Goal: Information Seeking & Learning: Learn about a topic

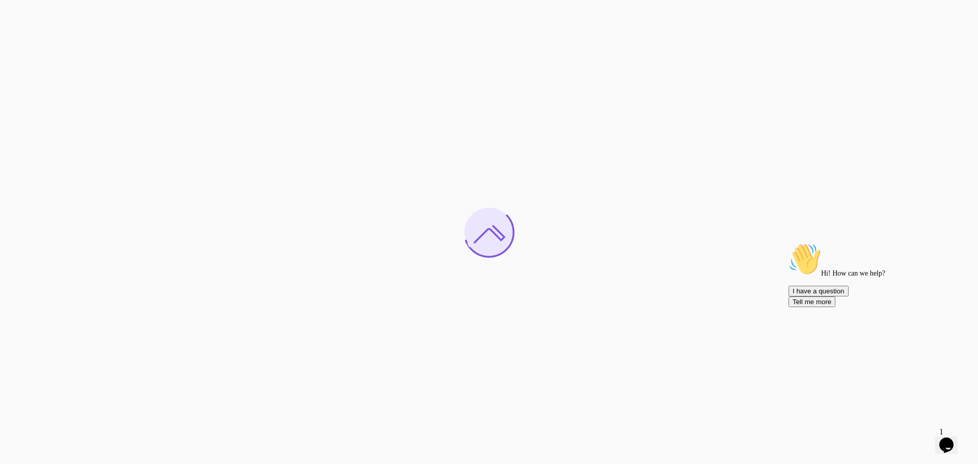
click at [949, 438] on icon "Chat widget" at bounding box center [947, 445] width 14 height 15
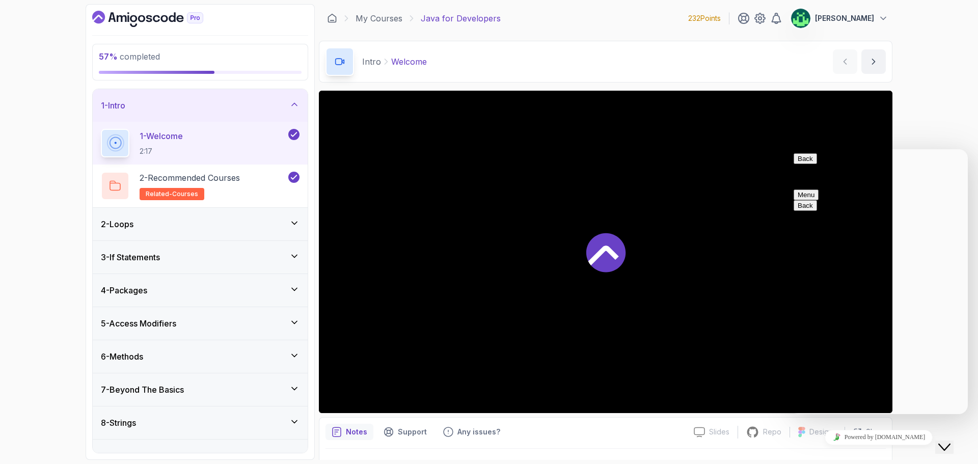
click at [951, 441] on icon "Close Chat This icon closes the chat window." at bounding box center [945, 447] width 12 height 12
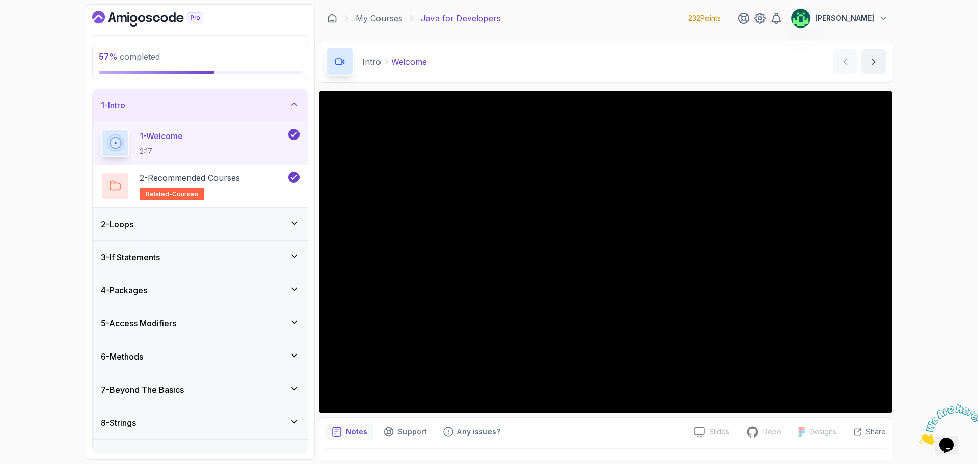
click at [295, 104] on icon at bounding box center [294, 104] width 10 height 10
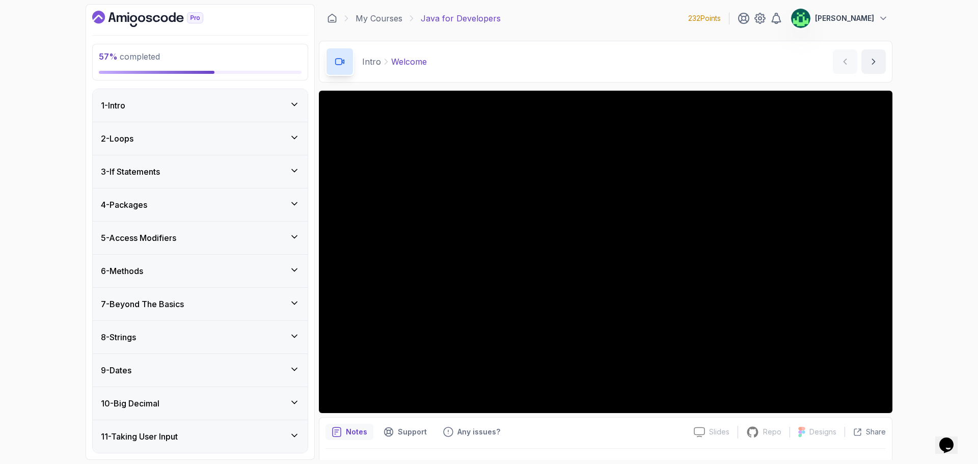
click at [173, 108] on div "1 - Intro" at bounding box center [200, 105] width 199 height 12
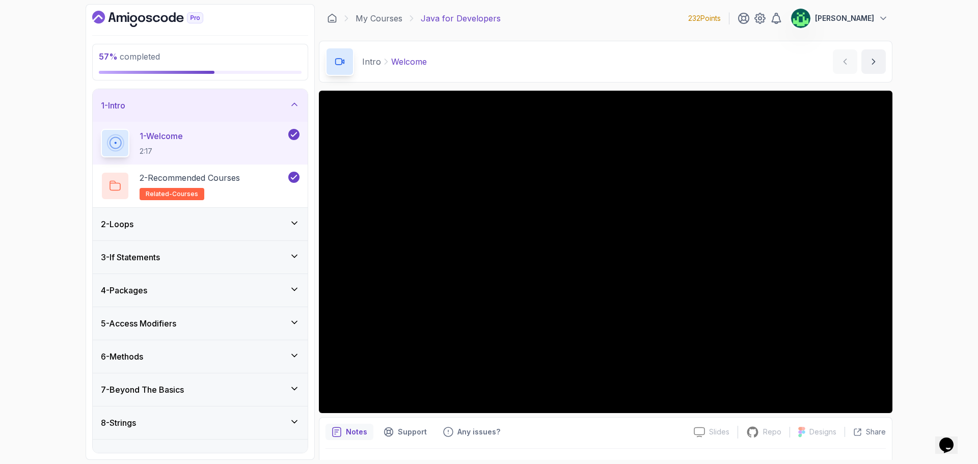
click at [173, 108] on div "1 - Intro" at bounding box center [200, 105] width 199 height 12
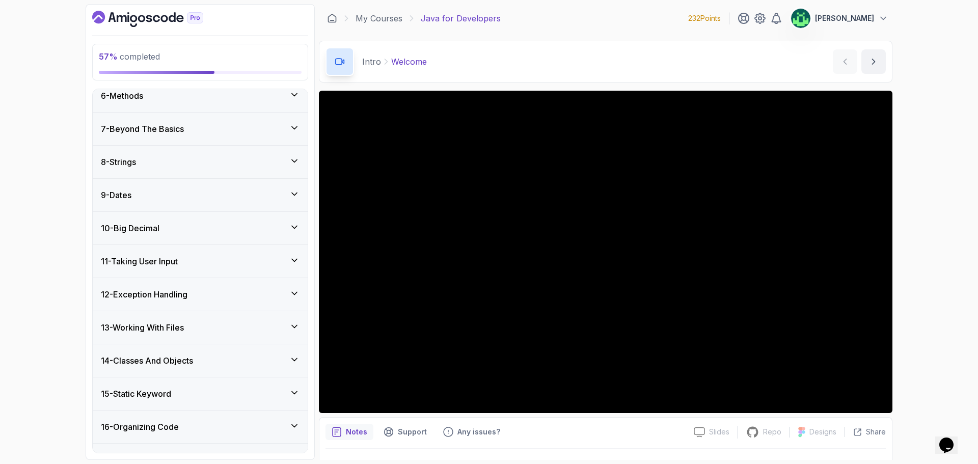
scroll to position [265, 0]
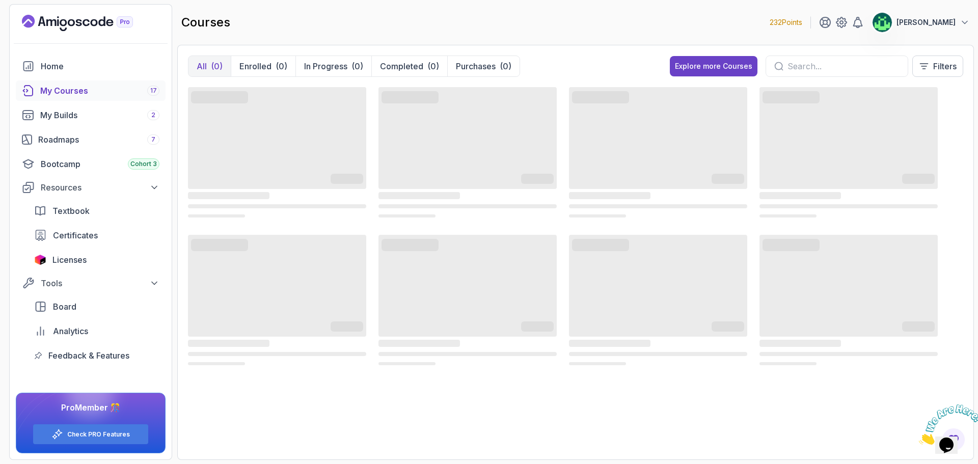
click at [919, 438] on icon "Close" at bounding box center [919, 442] width 0 height 9
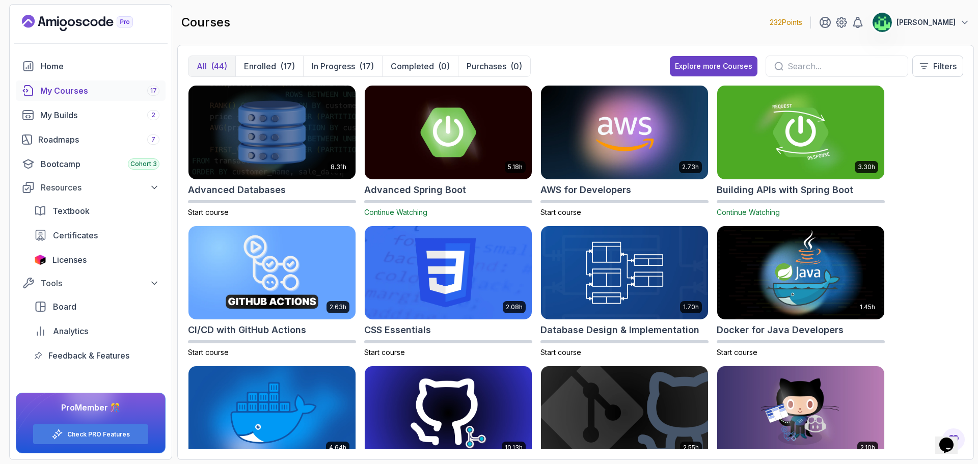
click at [788, 61] on input "text" at bounding box center [844, 66] width 112 height 12
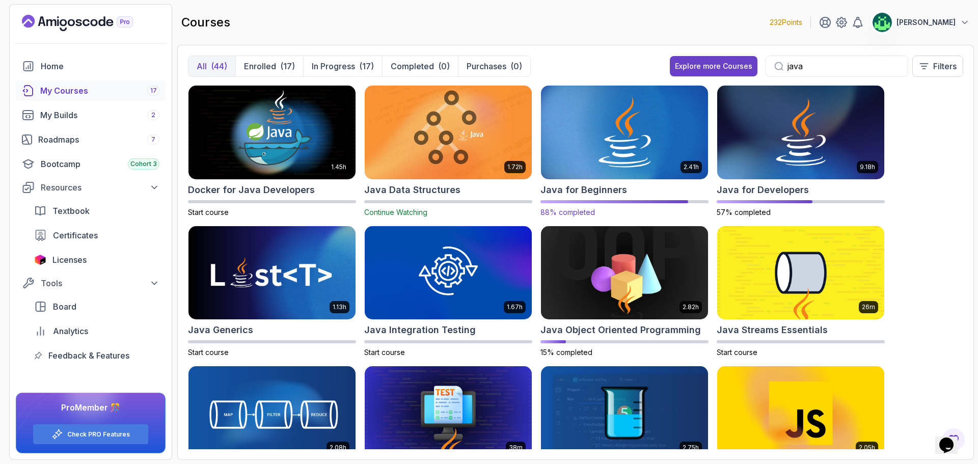
type input "java"
drag, startPoint x: 441, startPoint y: 331, endPoint x: 409, endPoint y: 311, distance: 37.8
click at [409, 311] on img at bounding box center [448, 273] width 175 height 98
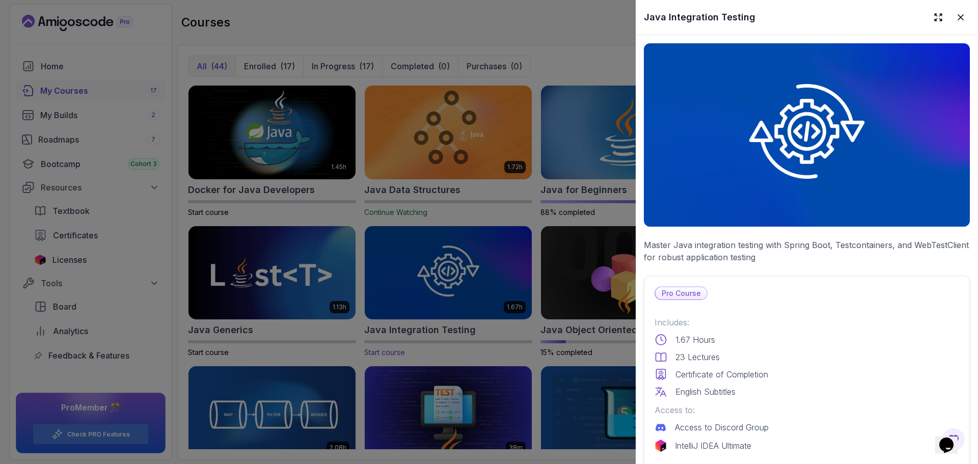
click at [482, 339] on div at bounding box center [489, 232] width 978 height 464
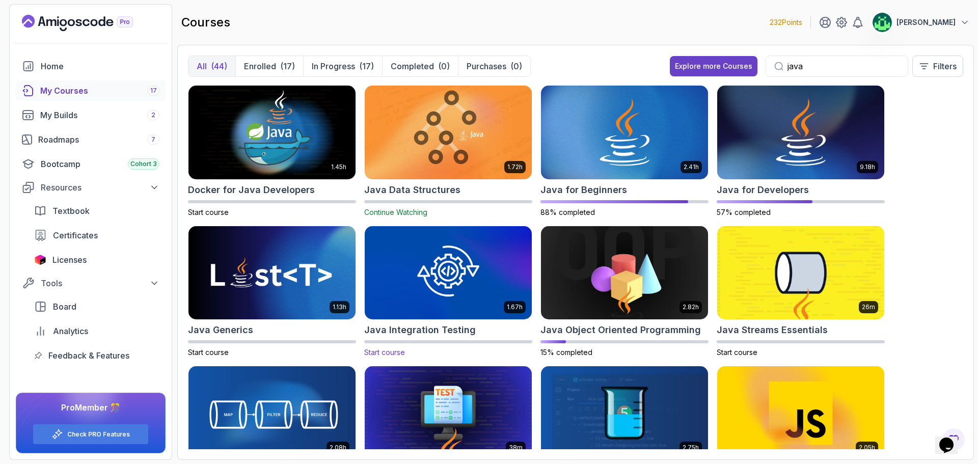
click at [451, 279] on img at bounding box center [448, 273] width 175 height 98
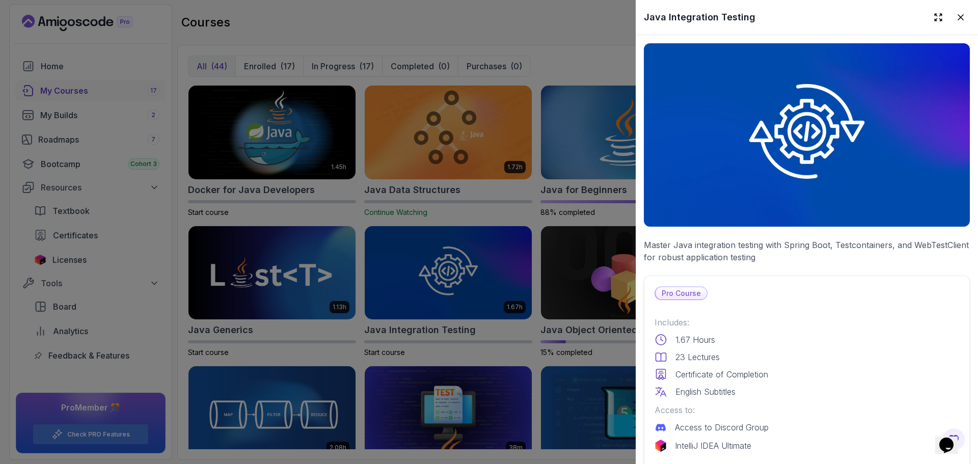
scroll to position [204, 0]
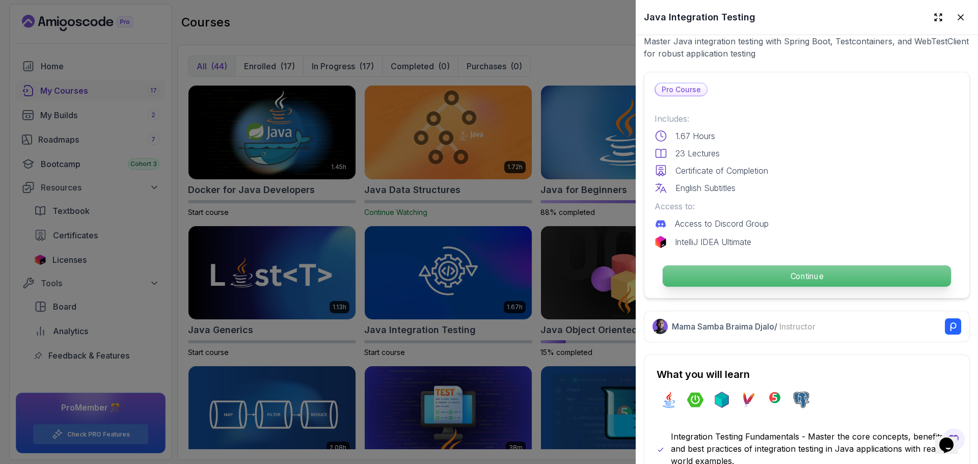
click at [800, 273] on p "Continue" at bounding box center [807, 276] width 288 height 21
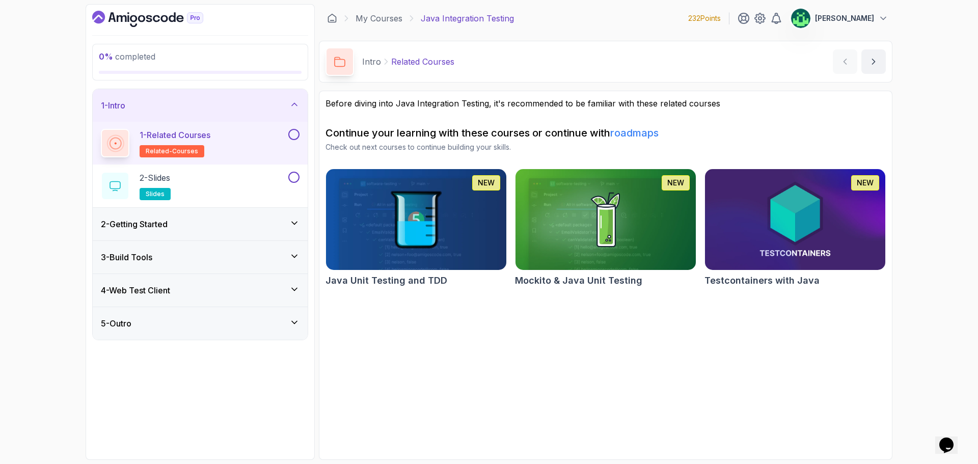
click at [174, 262] on div "3 - Build Tools" at bounding box center [200, 257] width 199 height 12
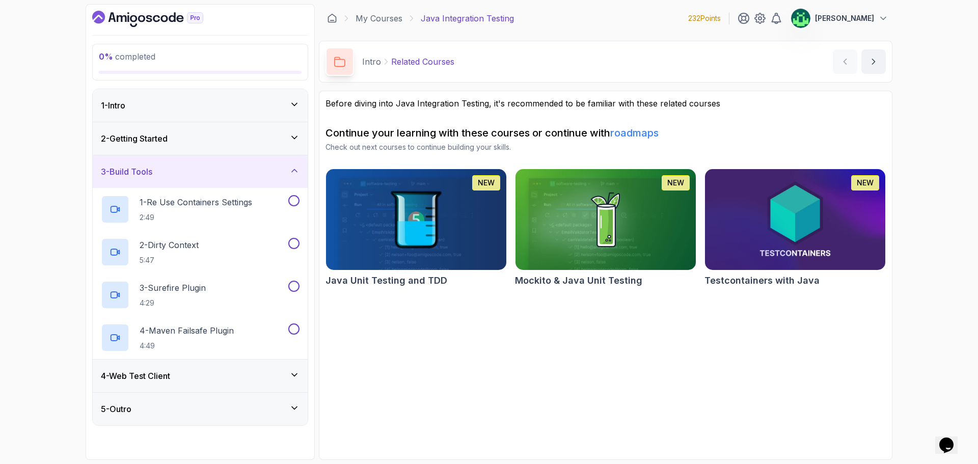
click at [210, 142] on div "2 - Getting Started" at bounding box center [200, 139] width 199 height 12
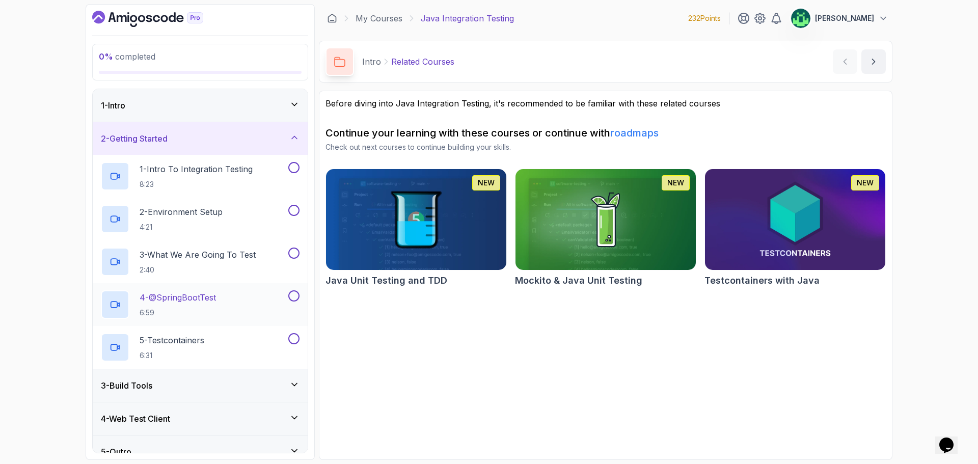
scroll to position [15, 0]
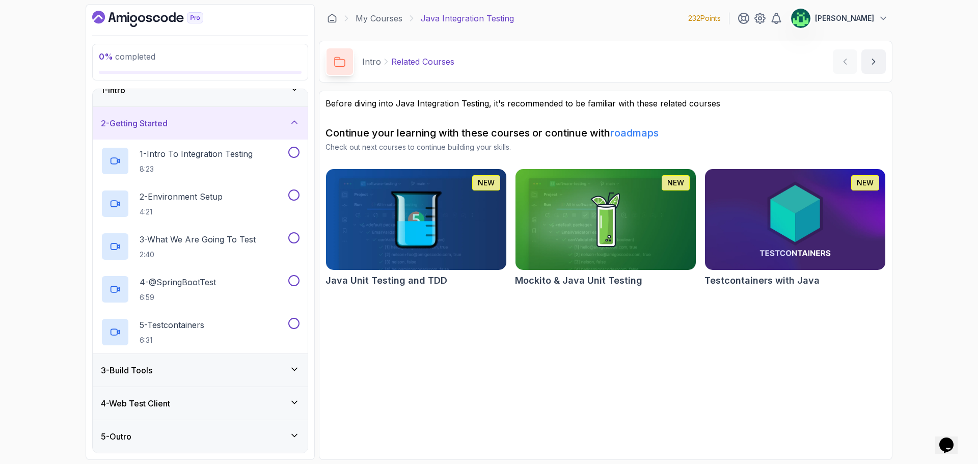
click at [188, 404] on div "4 - Web Test Client" at bounding box center [200, 404] width 199 height 12
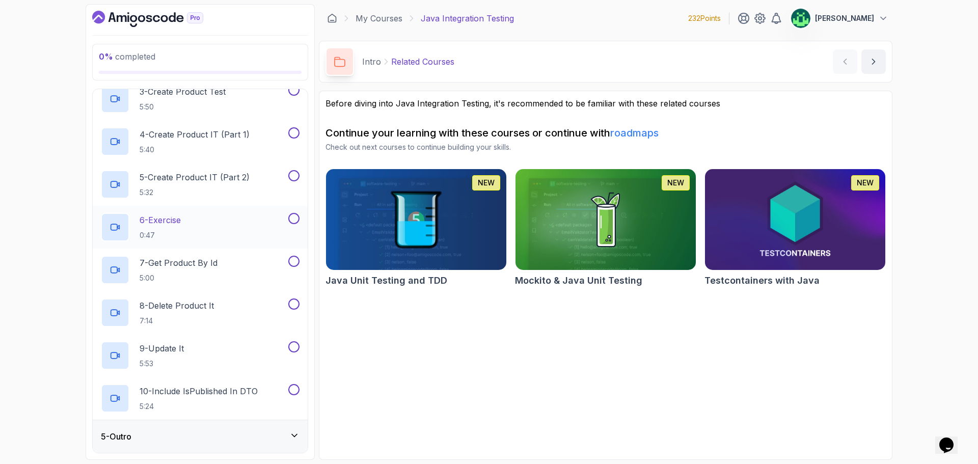
scroll to position [0, 0]
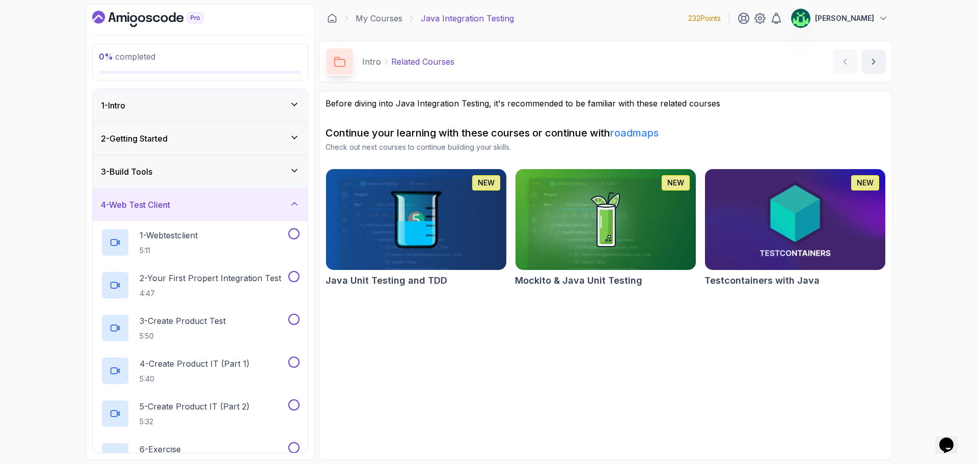
click at [226, 202] on div "4 - Web Test Client" at bounding box center [200, 205] width 199 height 12
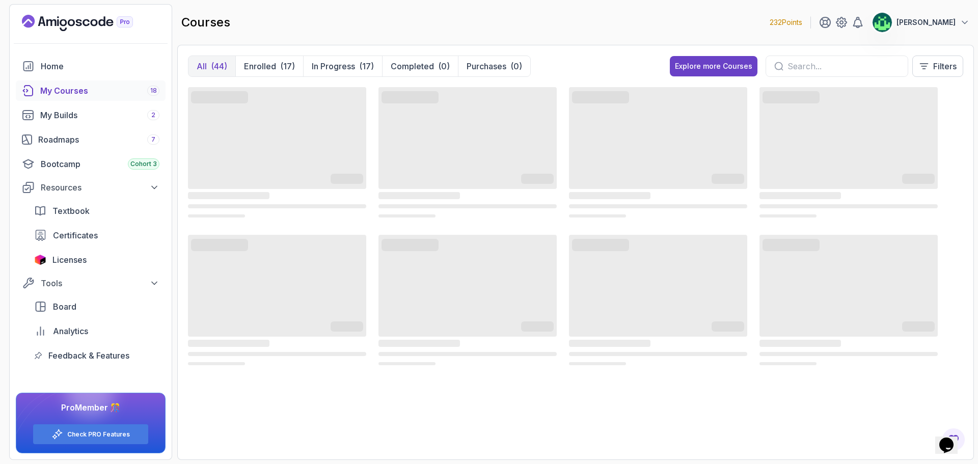
click at [840, 62] on input "text" at bounding box center [844, 66] width 112 height 12
type input "java"
click at [934, 67] on p "Filters" at bounding box center [945, 66] width 23 height 12
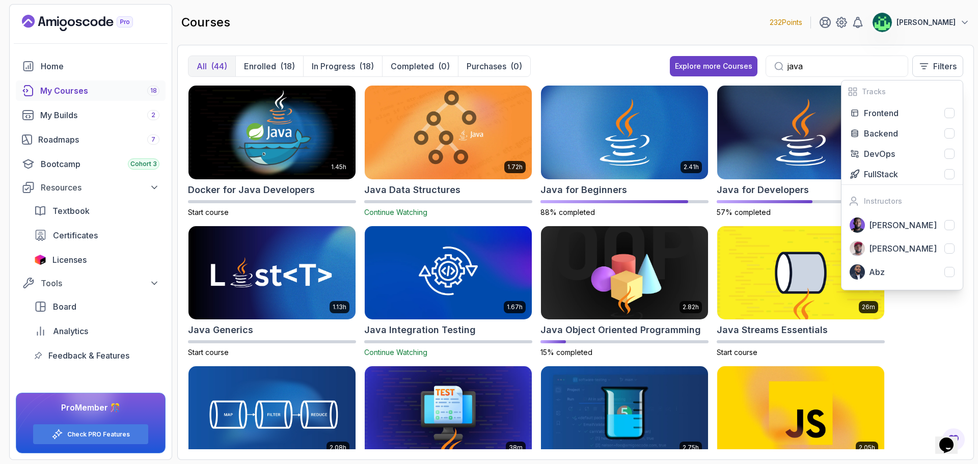
click at [720, 23] on div "courses 232 Points Vijay" at bounding box center [575, 22] width 797 height 37
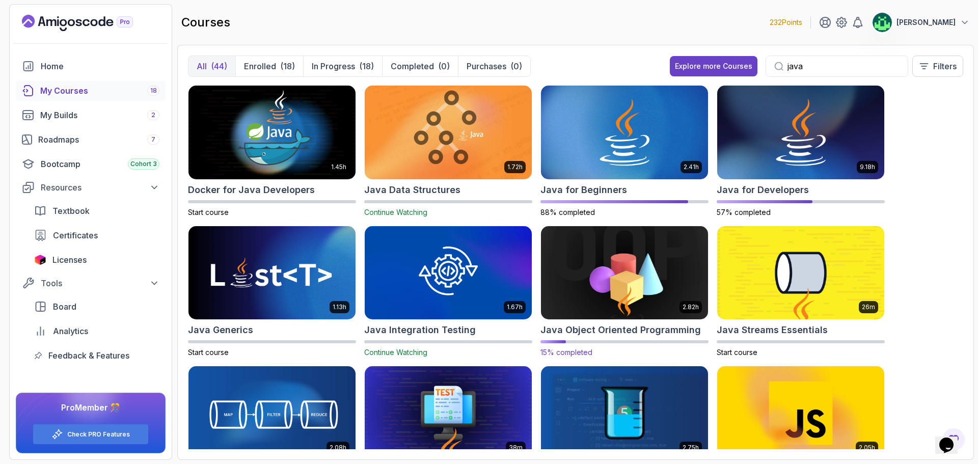
drag, startPoint x: 611, startPoint y: 293, endPoint x: 639, endPoint y: 331, distance: 47.0
click at [639, 331] on h2 "Java Object Oriented Programming" at bounding box center [621, 330] width 161 height 14
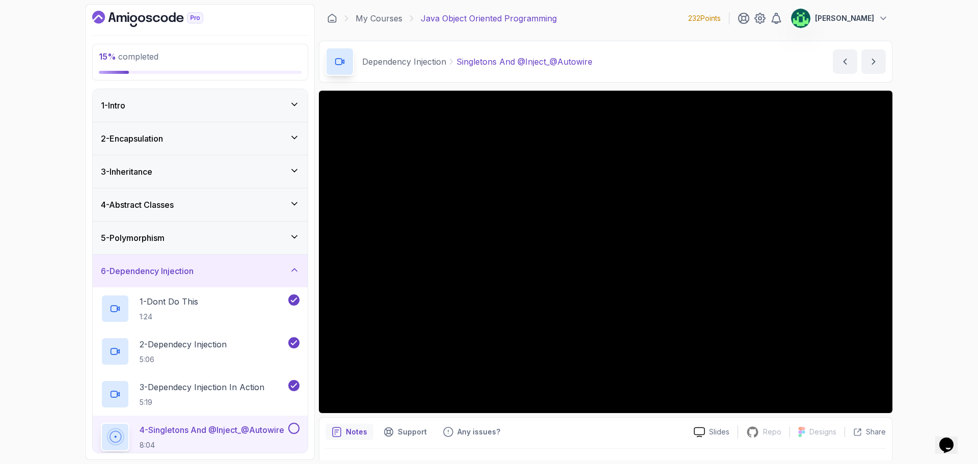
click at [297, 273] on icon at bounding box center [294, 270] width 10 height 10
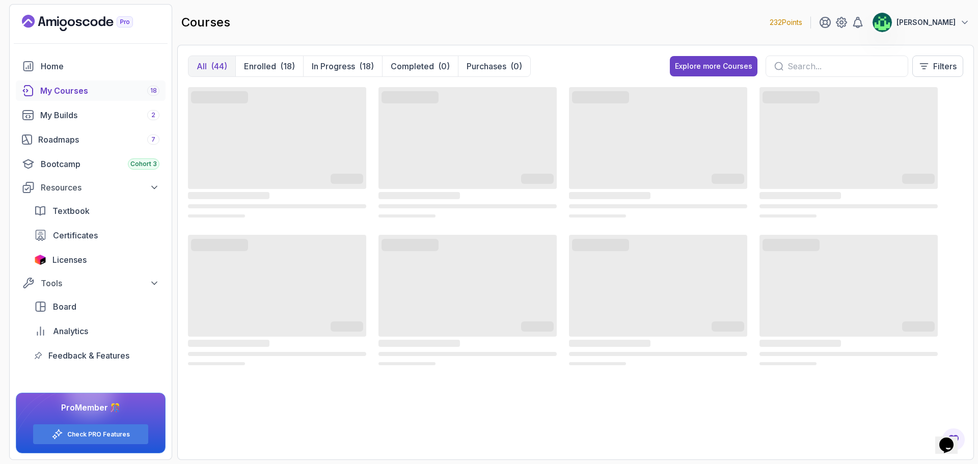
click at [810, 67] on input "text" at bounding box center [844, 66] width 112 height 12
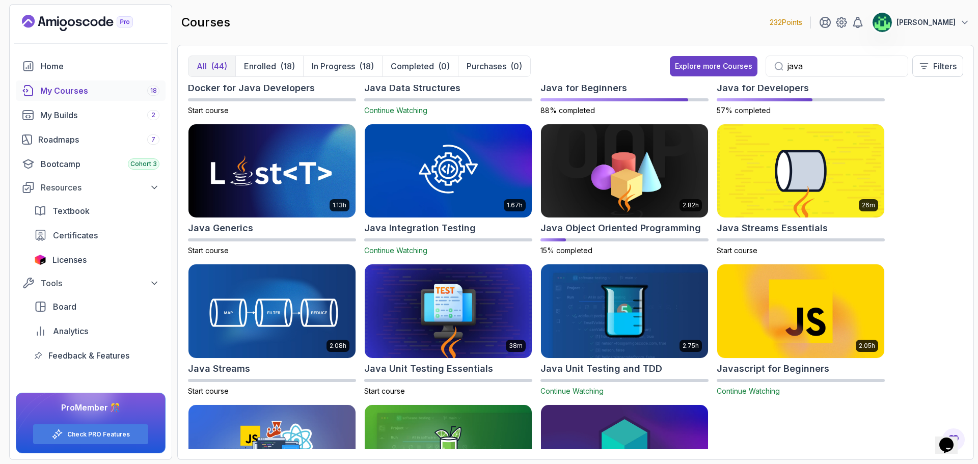
scroll to position [153, 0]
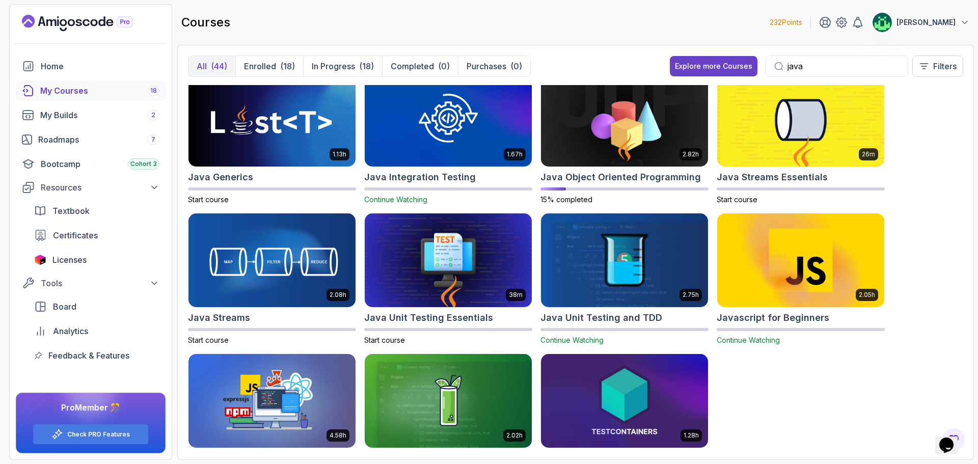
type input "java"
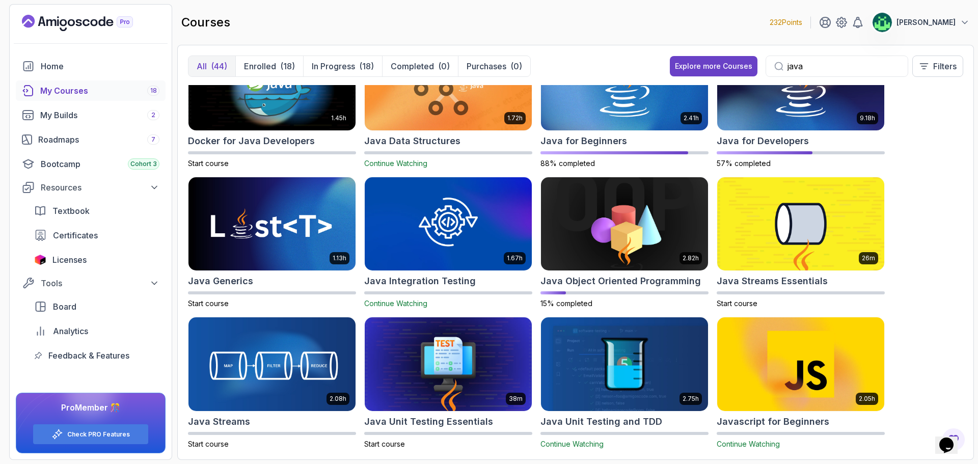
scroll to position [0, 0]
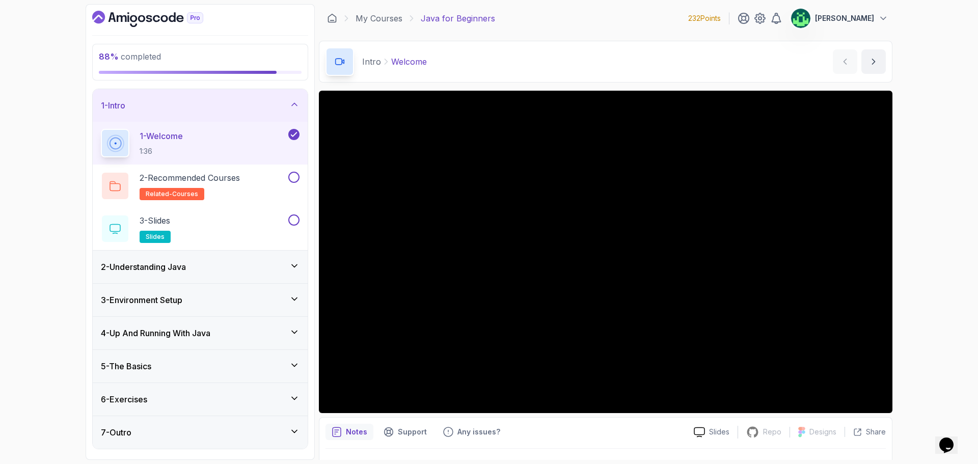
click at [213, 366] on div "5 - The Basics" at bounding box center [200, 366] width 199 height 12
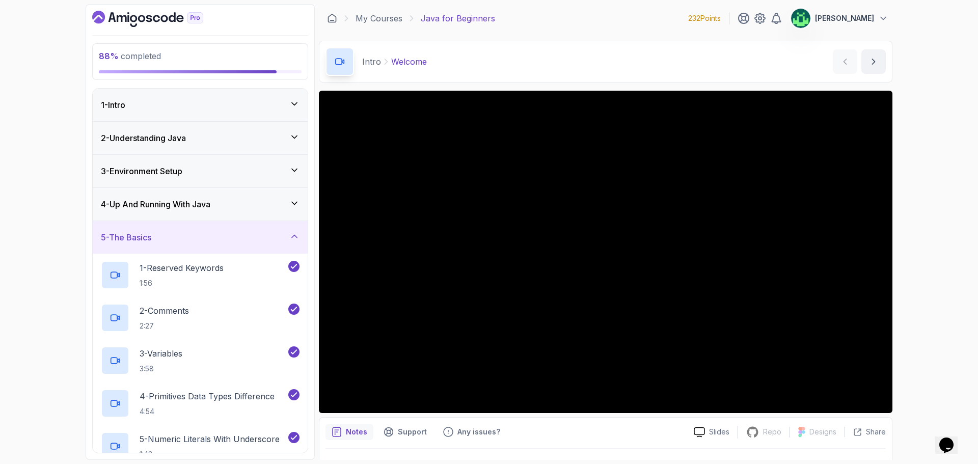
click at [236, 232] on div "5 - The Basics" at bounding box center [200, 237] width 199 height 12
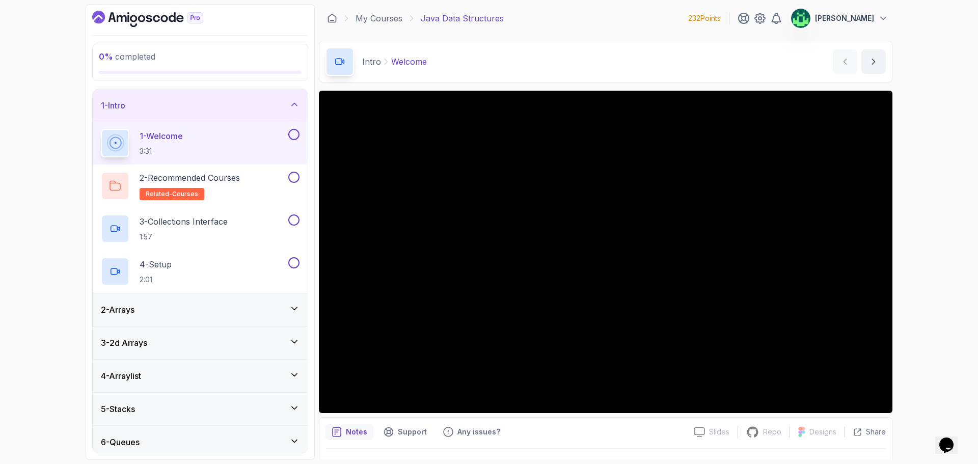
click at [286, 103] on div "1 - Intro" at bounding box center [200, 105] width 199 height 12
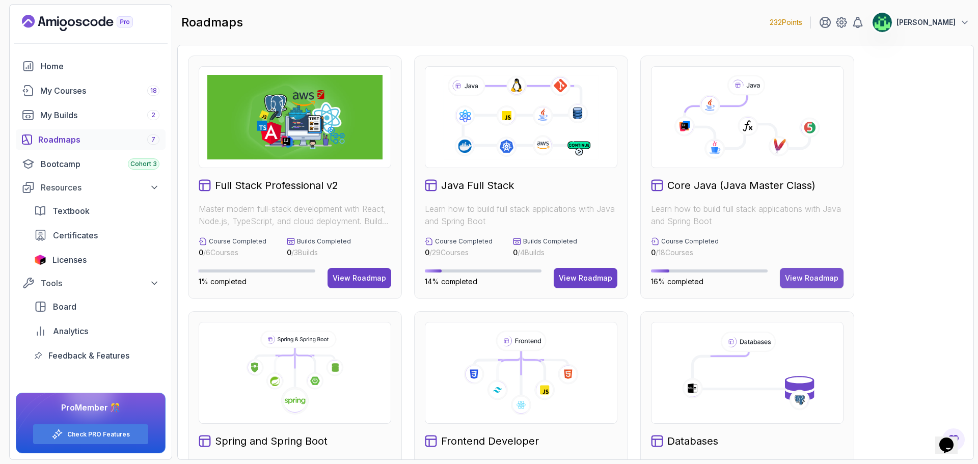
click at [832, 279] on div "View Roadmap" at bounding box center [812, 278] width 54 height 10
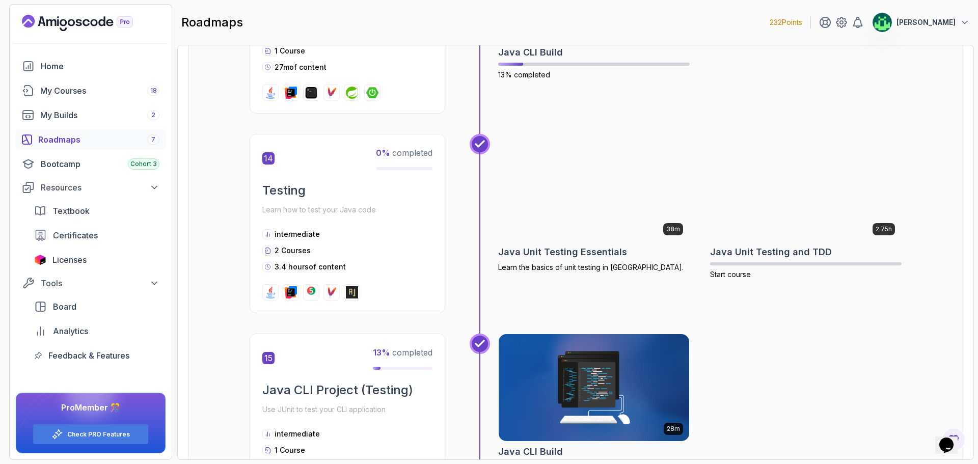
scroll to position [3035, 0]
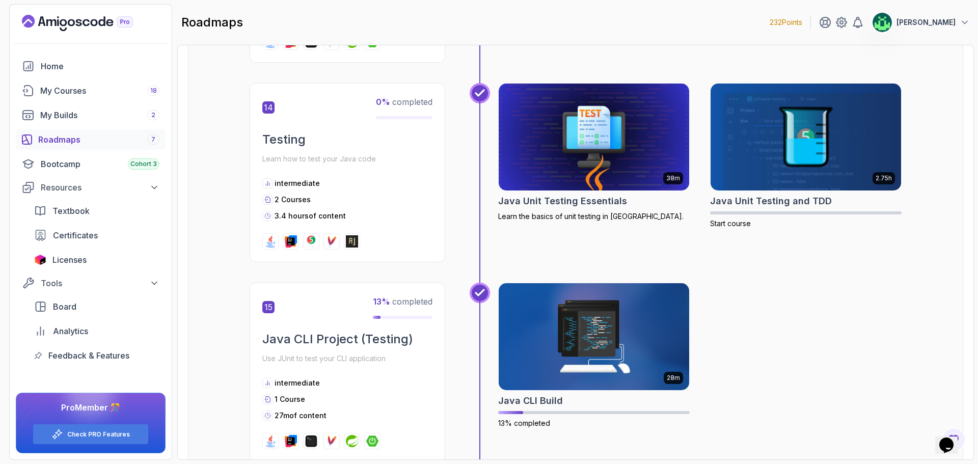
click at [834, 291] on div "28m Java CLI Build 13% completed" at bounding box center [700, 372] width 404 height 179
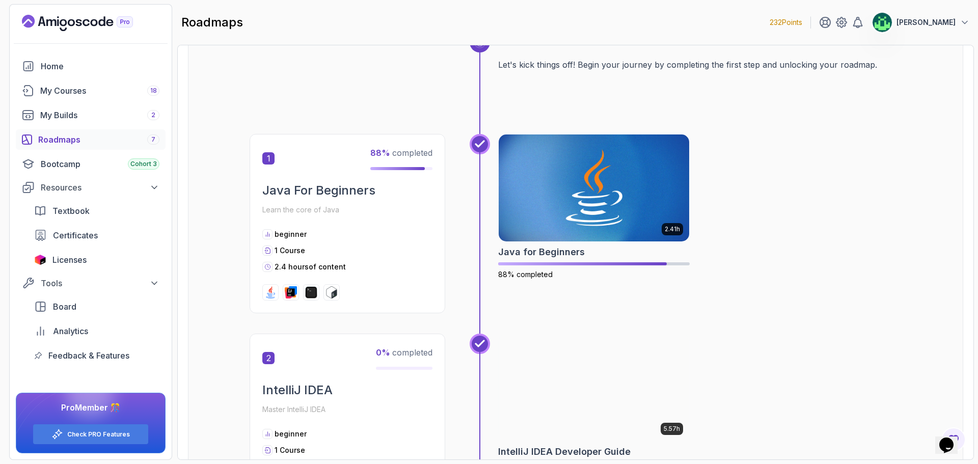
scroll to position [0, 0]
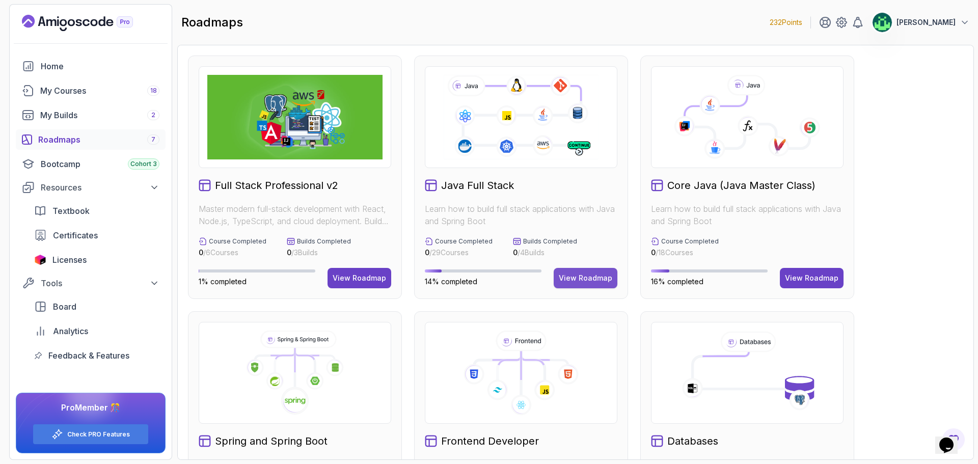
click at [582, 277] on div "View Roadmap" at bounding box center [586, 278] width 54 height 10
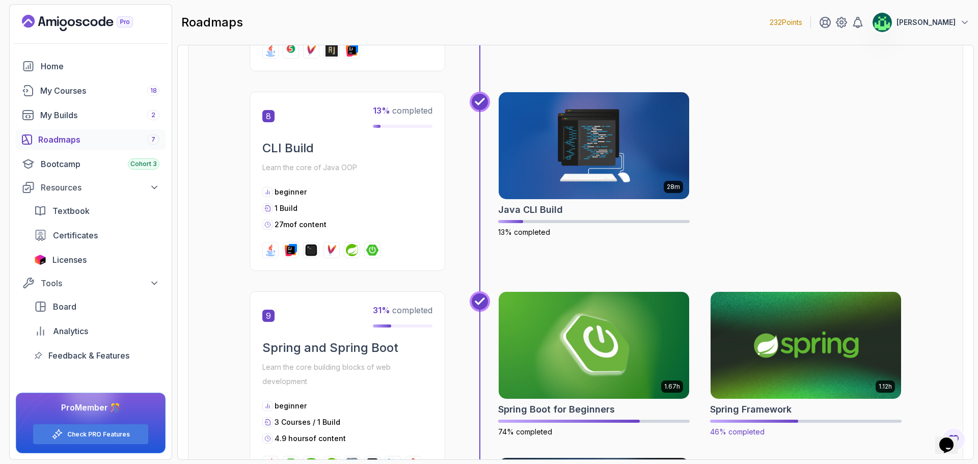
scroll to position [1835, 0]
